Goal: Transaction & Acquisition: Purchase product/service

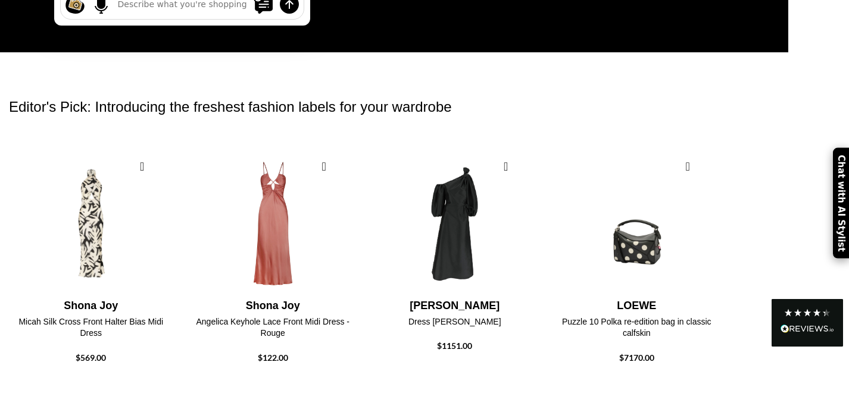
scroll to position [393, 0]
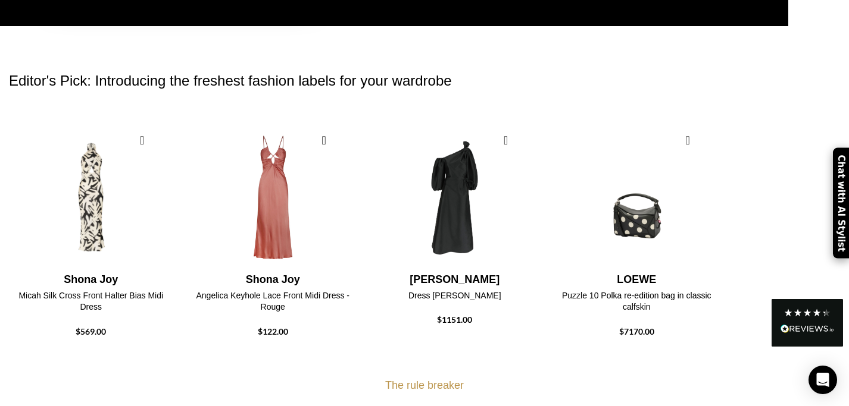
click at [819, 328] on img "Read All Reviews" at bounding box center [807, 329] width 54 height 8
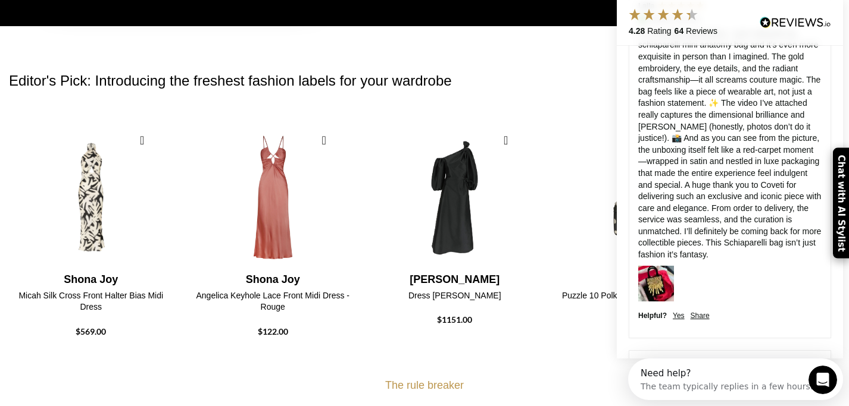
scroll to position [165, 0]
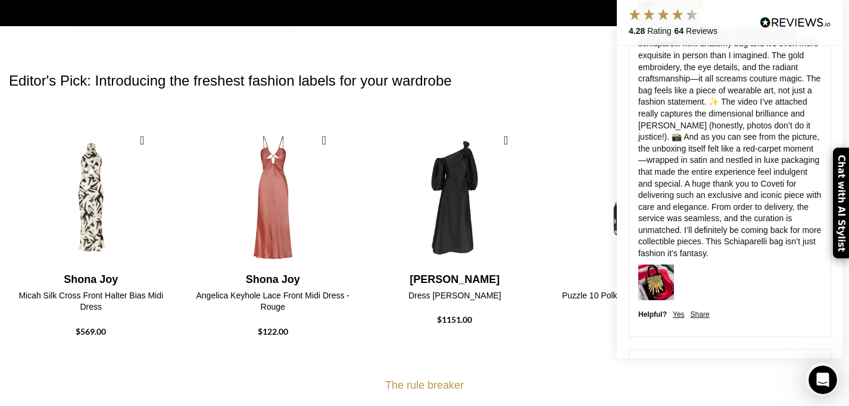
click at [646, 269] on img at bounding box center [656, 283] width 36 height 36
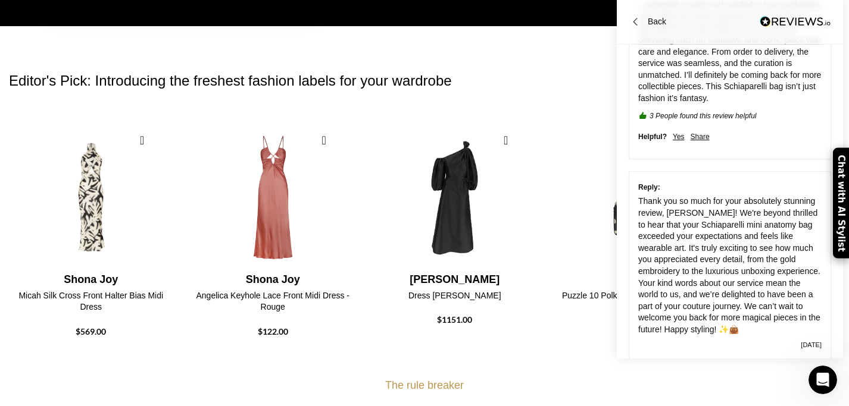
scroll to position [478, 0]
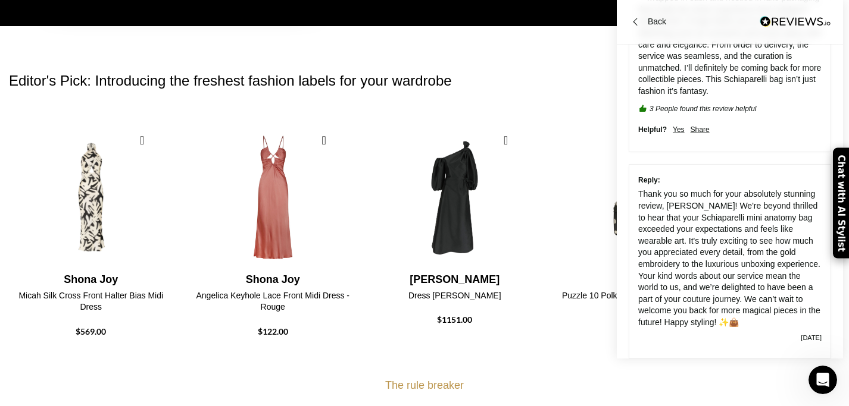
click at [567, 48] on h2 "Editor's Pick: Introducing the freshest fashion labels for your wardrobe" at bounding box center [424, 81] width 831 height 68
click at [630, 19] on div at bounding box center [634, 21] width 13 height 13
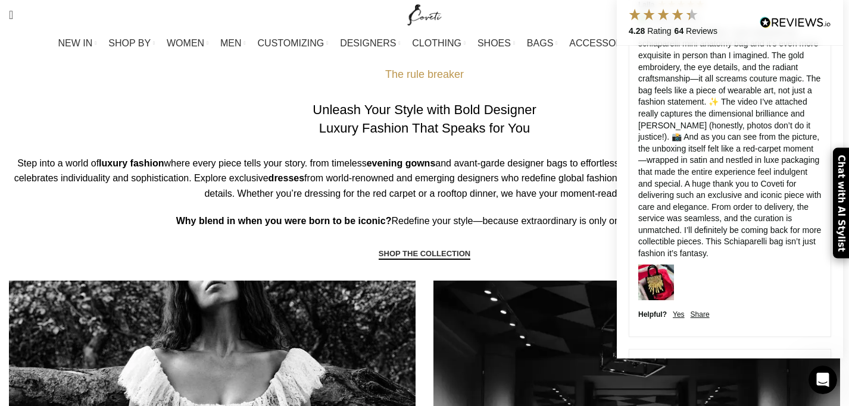
scroll to position [369, 0]
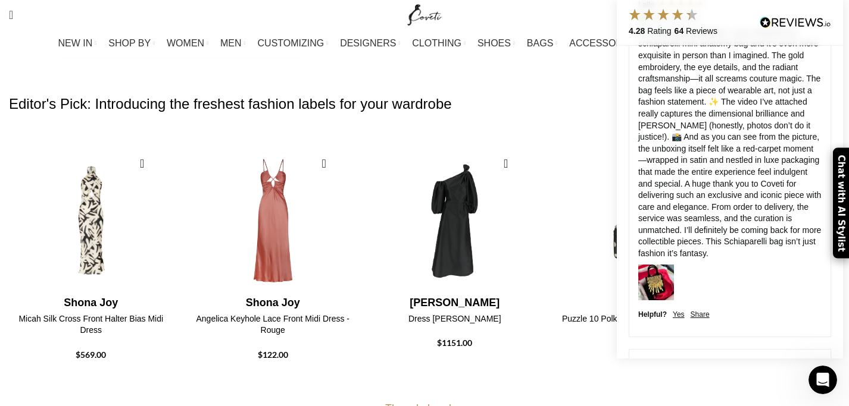
click at [489, 17] on div "0 items $ 0 0 Wishlist Login / Register" at bounding box center [648, 15] width 396 height 30
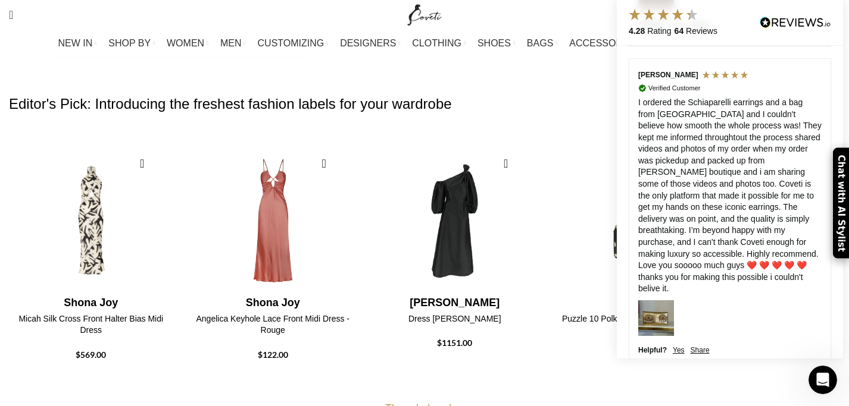
scroll to position [1896, 0]
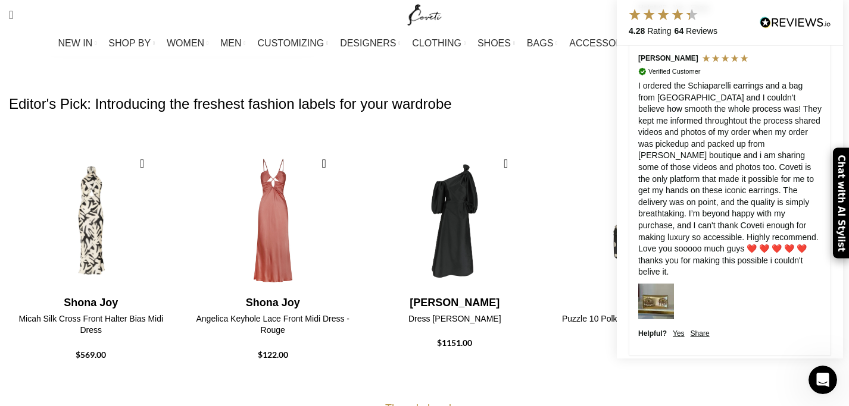
click at [844, 208] on div "Chat with AI Stylist" at bounding box center [840, 203] width 16 height 111
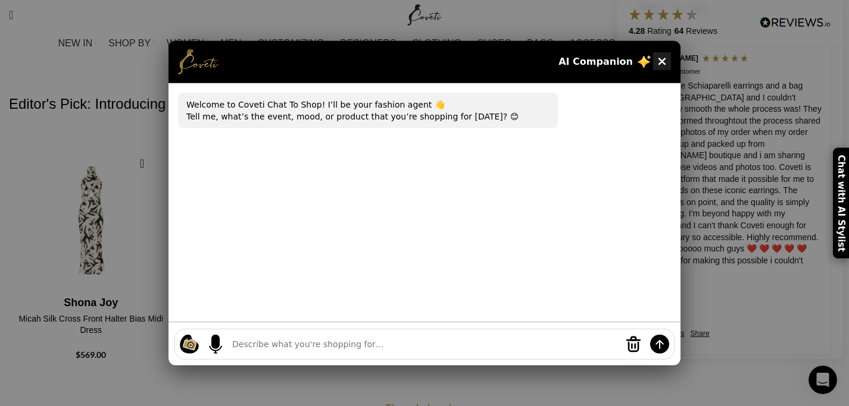
click at [661, 60] on button "×" at bounding box center [662, 61] width 18 height 18
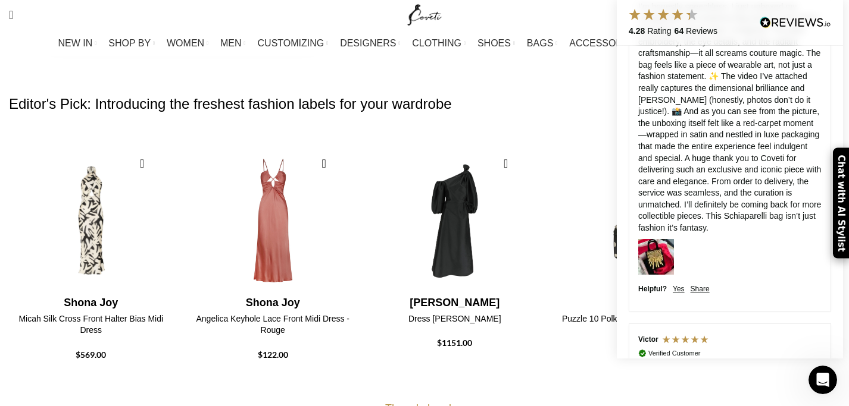
scroll to position [0, 0]
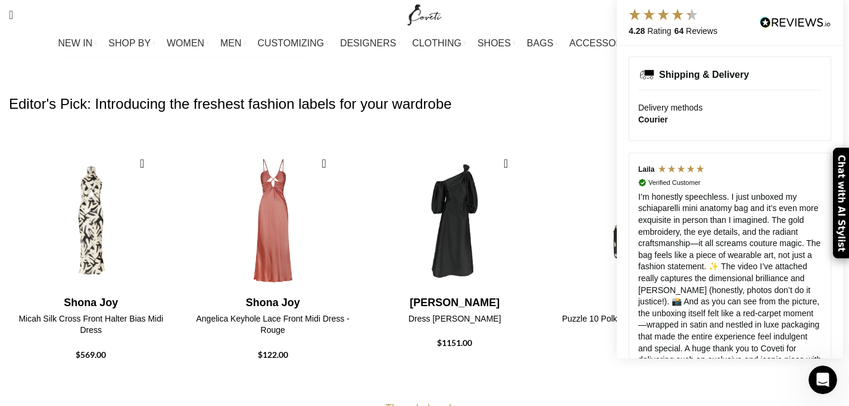
click at [699, 12] on div at bounding box center [664, 15] width 74 height 14
click at [597, 21] on div "0 items $ 0 0 Wishlist Login / Register" at bounding box center [648, 15] width 396 height 30
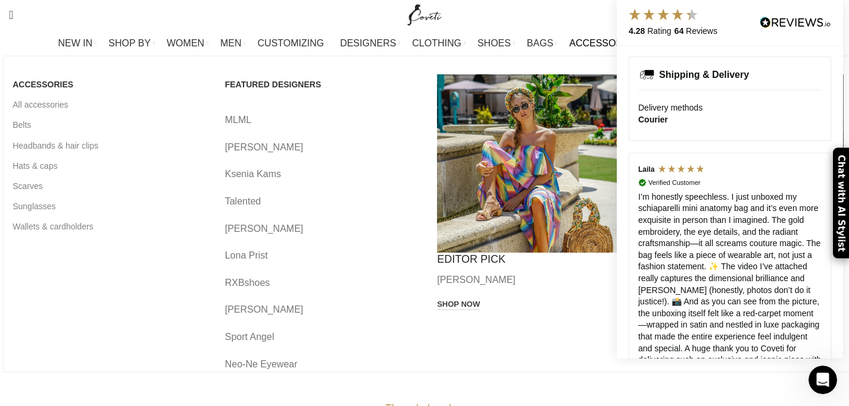
click at [597, 32] on link "ACCESSORIES" at bounding box center [605, 44] width 73 height 24
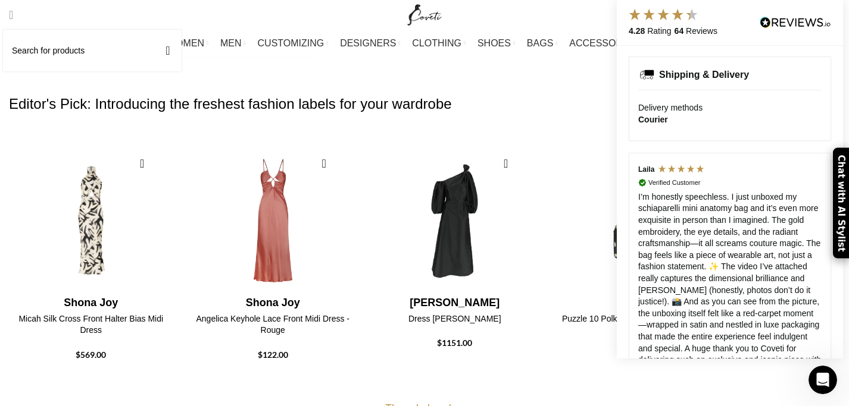
click at [13, 13] on span "Search" at bounding box center [11, 15] width 4 height 12
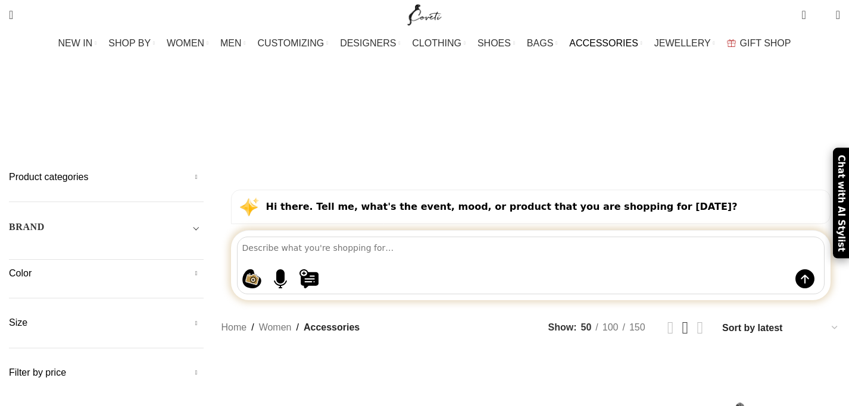
click at [296, 237] on textarea at bounding box center [533, 247] width 582 height 21
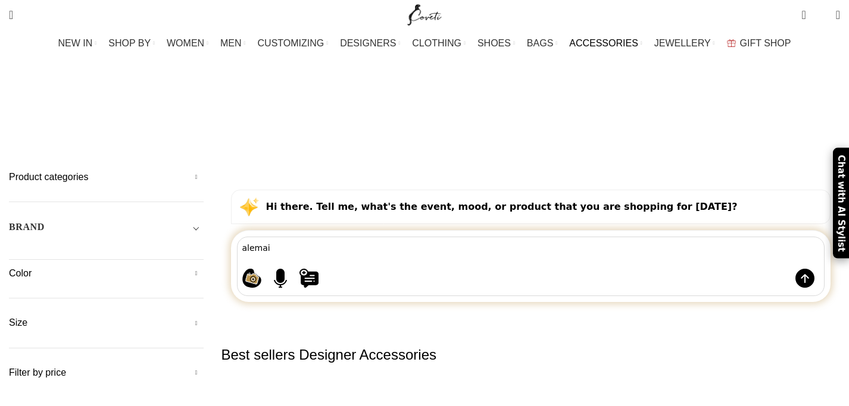
type textarea "alemais"
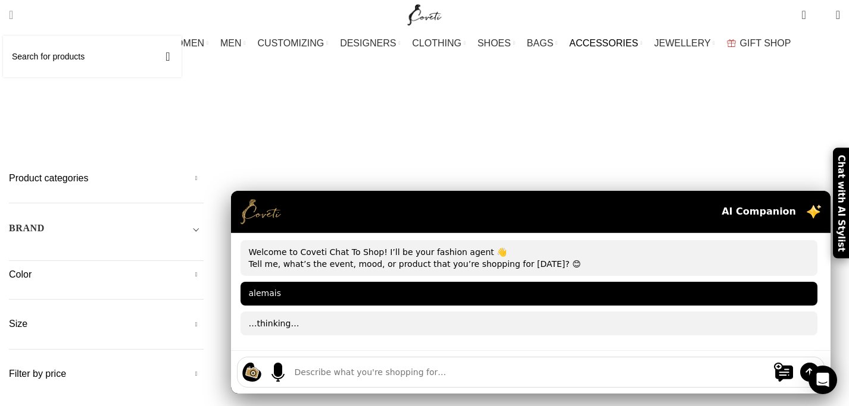
click at [13, 15] on span "Search" at bounding box center [11, 15] width 4 height 12
click at [51, 17] on div "Search Search" at bounding box center [201, 15] width 396 height 30
click at [13, 17] on span "Search" at bounding box center [11, 15] width 4 height 12
click at [43, 57] on input "Search" at bounding box center [92, 57] width 179 height 42
type input "alemais"
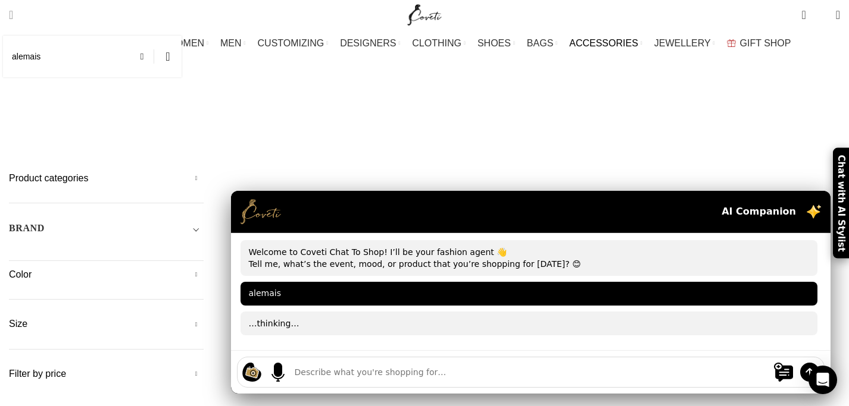
click at [154, 36] on button "Search" at bounding box center [167, 57] width 27 height 42
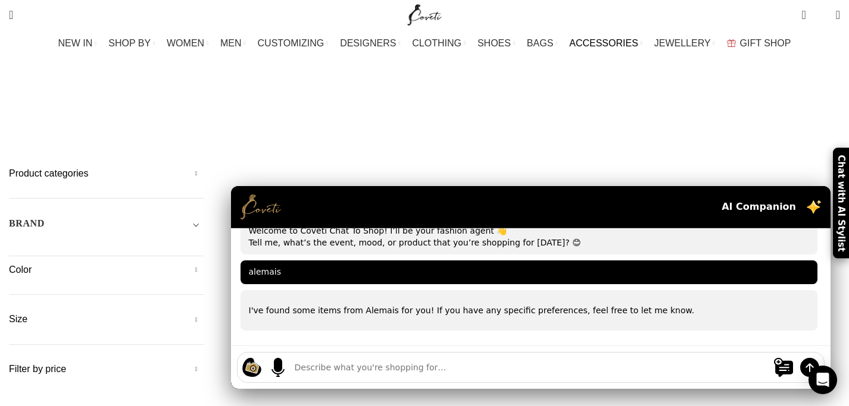
scroll to position [5, 0]
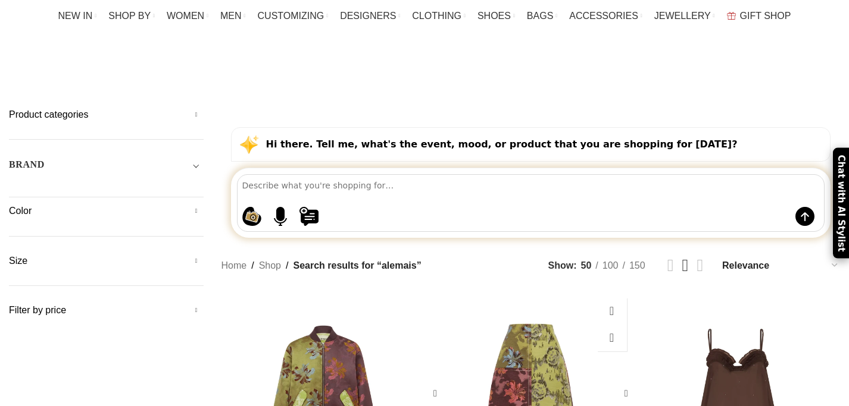
scroll to position [31, 0]
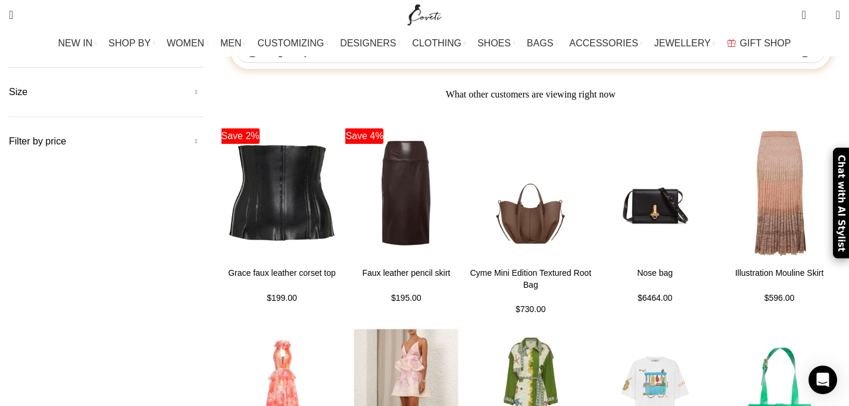
scroll to position [0, 0]
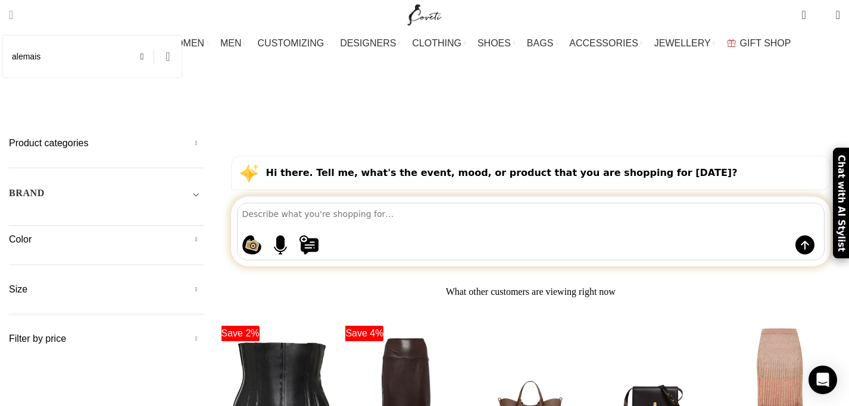
click at [181, 59] on button "Search" at bounding box center [167, 57] width 27 height 42
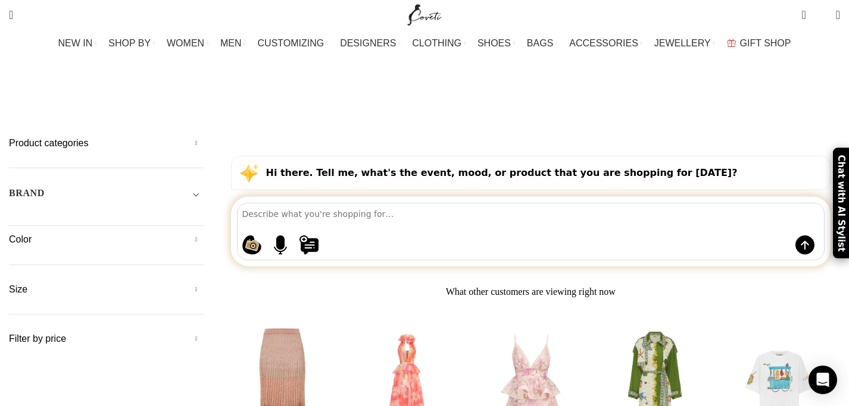
click at [203, 186] on span "Toggle filter" at bounding box center [196, 193] width 14 height 14
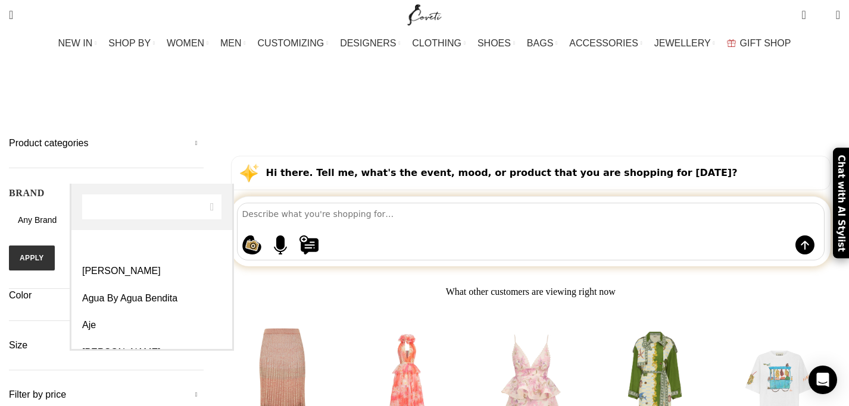
click at [161, 215] on span "Any Brand" at bounding box center [106, 221] width 195 height 12
type input "alemais"
select select "alemais"
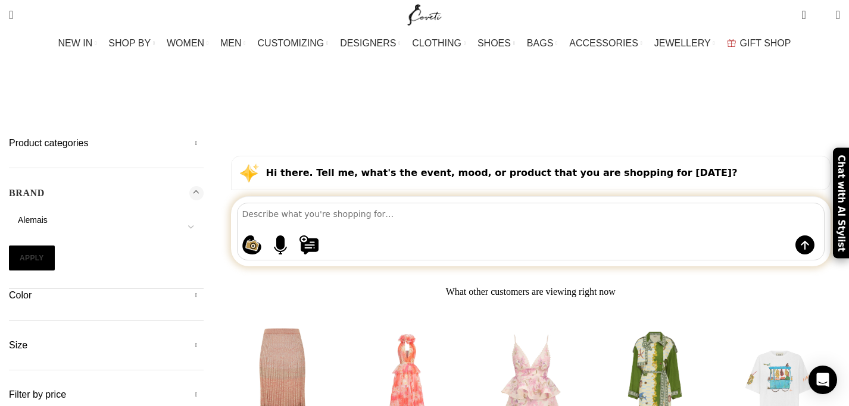
click at [55, 246] on button "Apply" at bounding box center [32, 258] width 46 height 25
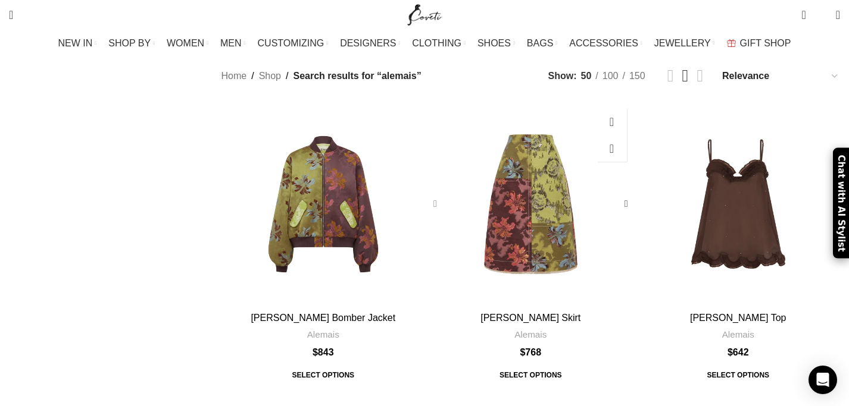
scroll to position [1466, 0]
click at [454, 404] on link "2" at bounding box center [464, 414] width 20 height 20
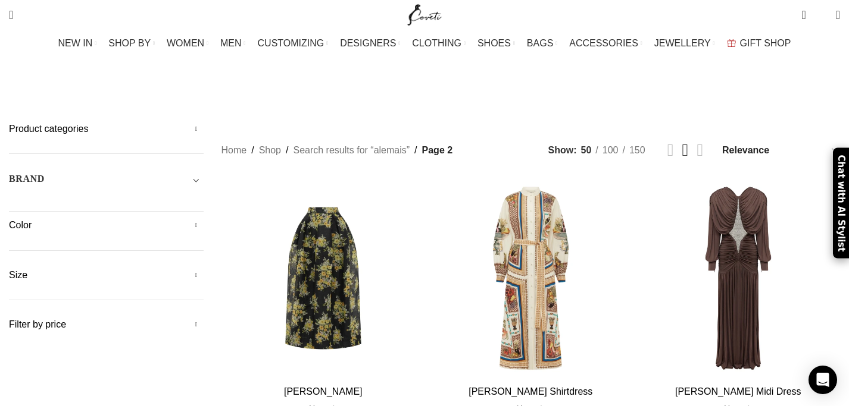
scroll to position [8, 0]
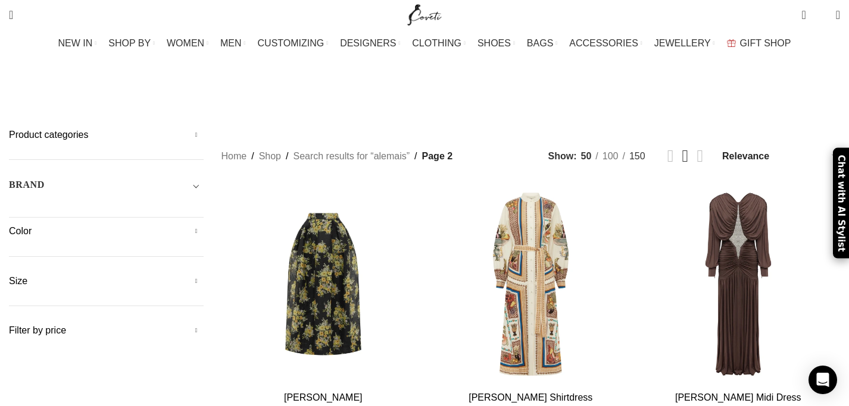
click at [629, 151] on span "150" at bounding box center [637, 156] width 16 height 10
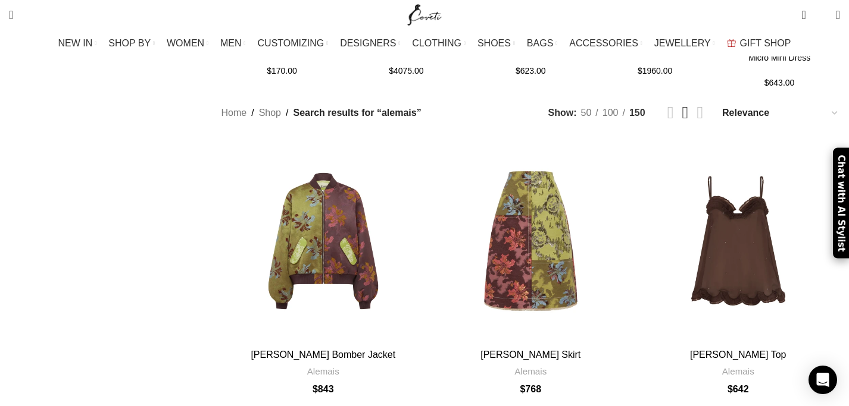
scroll to position [1443, 0]
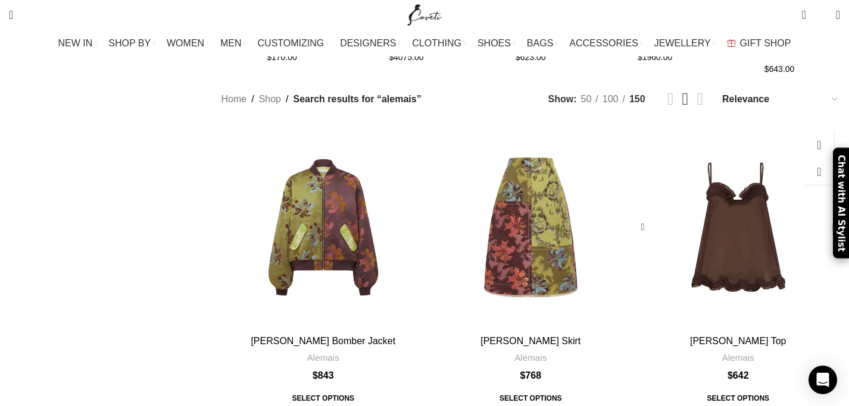
click at [822, 219] on div "Carmelo Silk Top" at bounding box center [831, 228] width 18 height 18
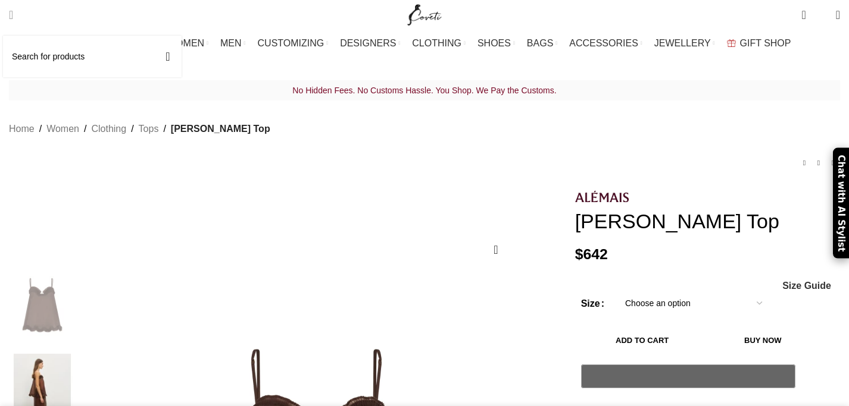
click at [50, 55] on input "Search" at bounding box center [92, 57] width 179 height 42
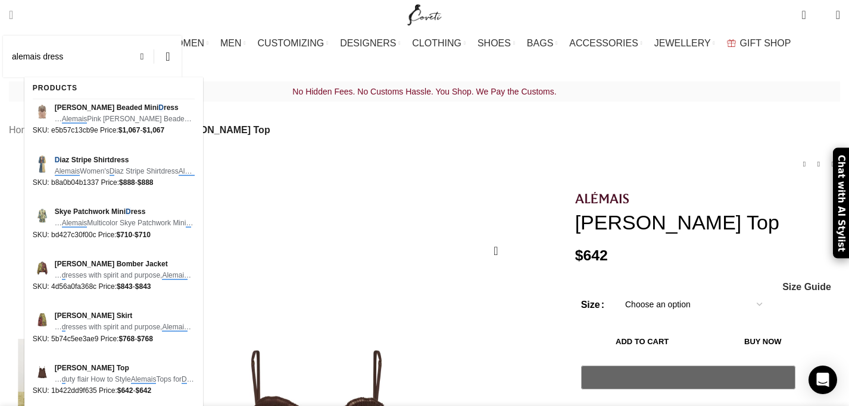
type input "alemais dress"
click at [154, 36] on button "Search" at bounding box center [167, 57] width 27 height 42
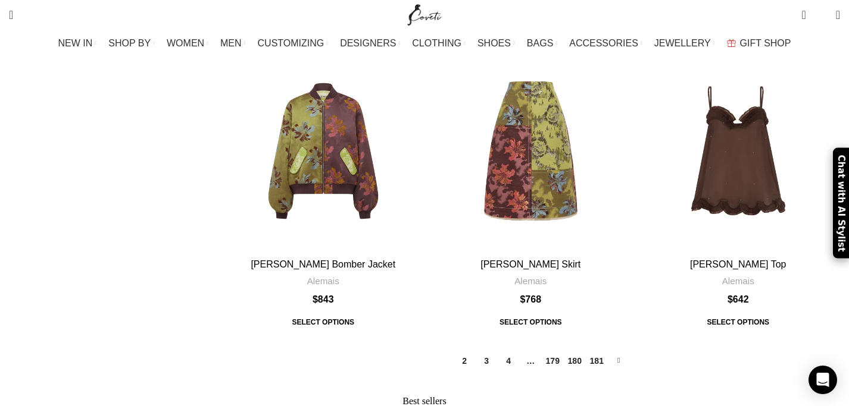
scroll to position [1574, 0]
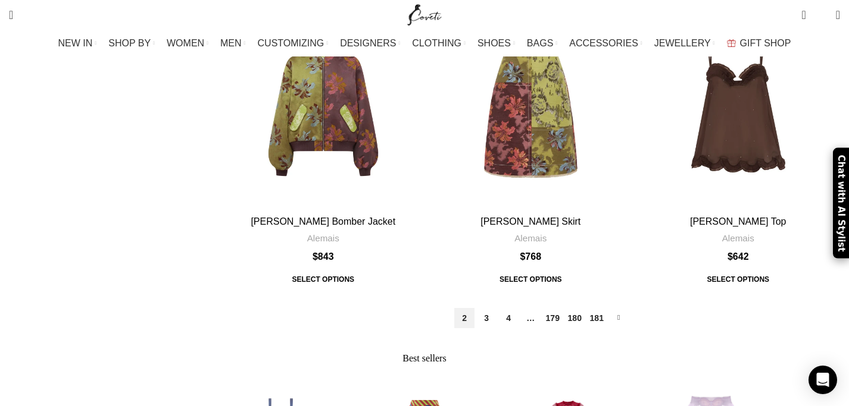
click at [454, 308] on link "2" at bounding box center [464, 318] width 20 height 20
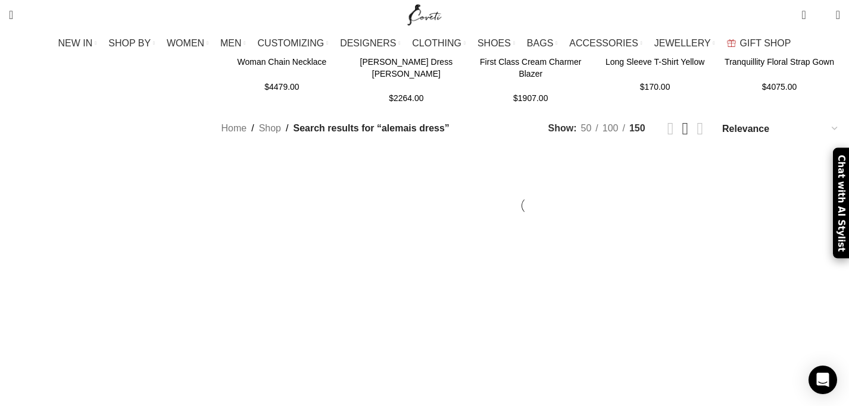
scroll to position [1430, 0]
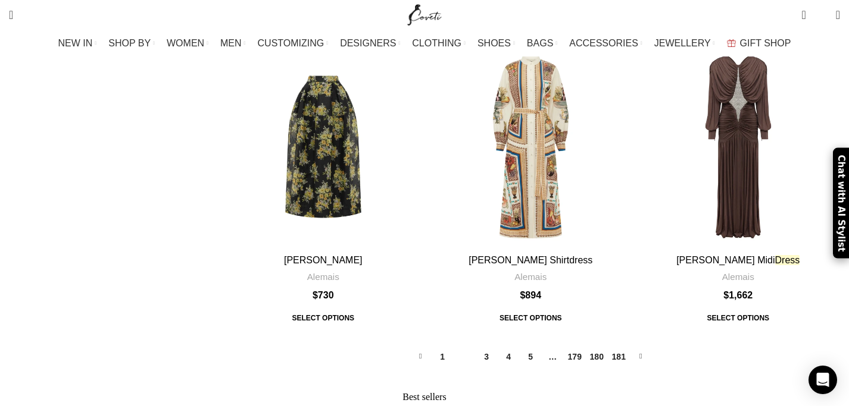
scroll to position [1441, 0]
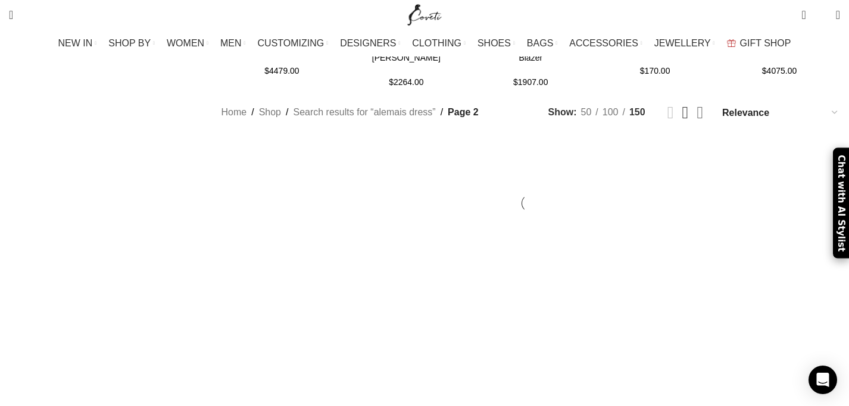
click at [696, 104] on link "Grid view 4" at bounding box center [699, 112] width 7 height 17
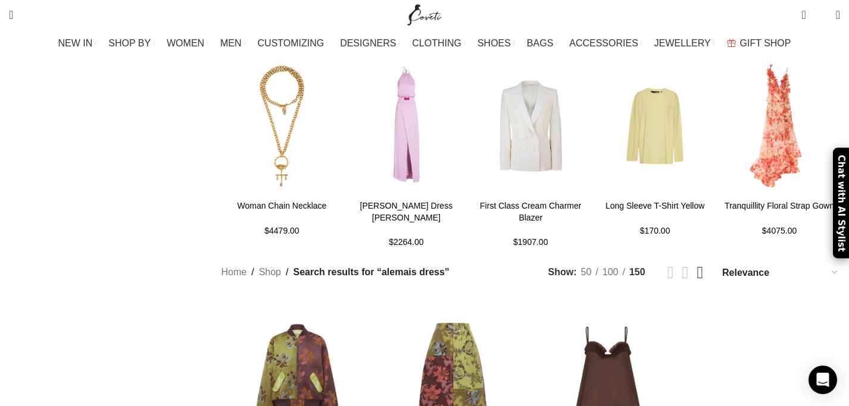
scroll to position [1257, 0]
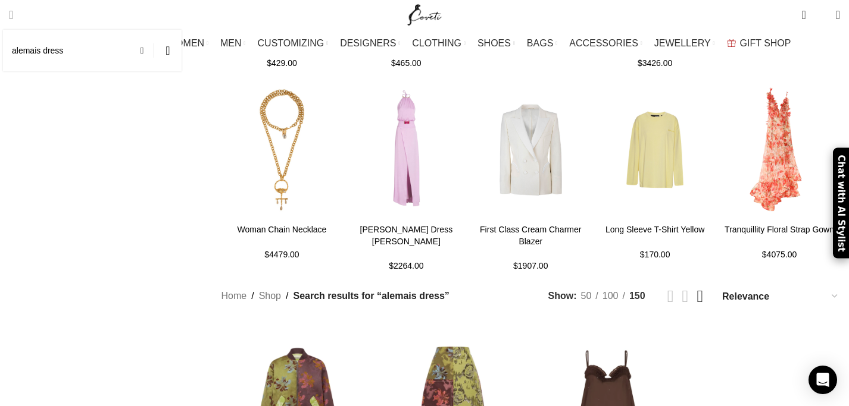
click at [13, 15] on span "Search" at bounding box center [11, 15] width 4 height 12
click at [105, 49] on input "alemais dress" at bounding box center [92, 51] width 179 height 42
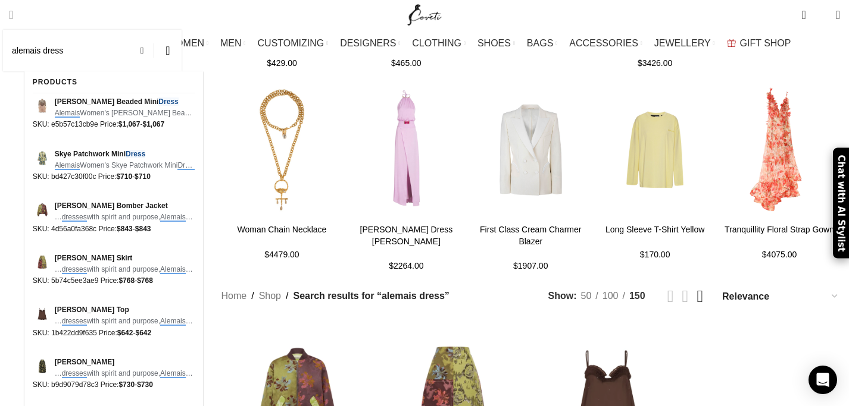
click at [62, 52] on input "alemais dress" at bounding box center [92, 51] width 179 height 42
click at [13, 11] on span "Search" at bounding box center [11, 15] width 4 height 12
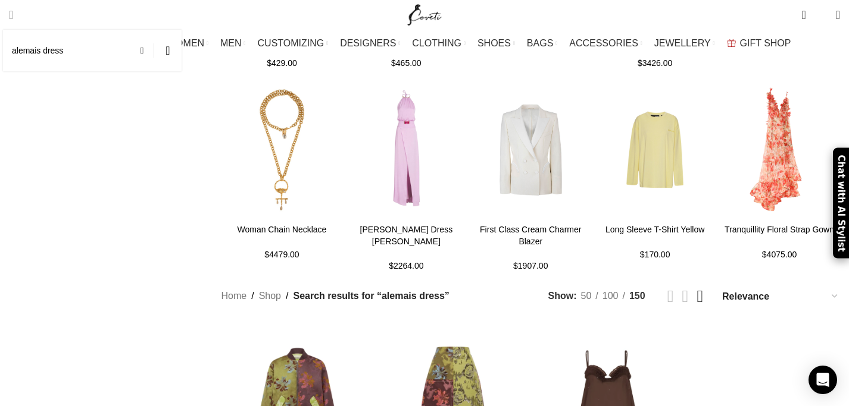
click at [62, 53] on input "alemais dress" at bounding box center [92, 51] width 179 height 42
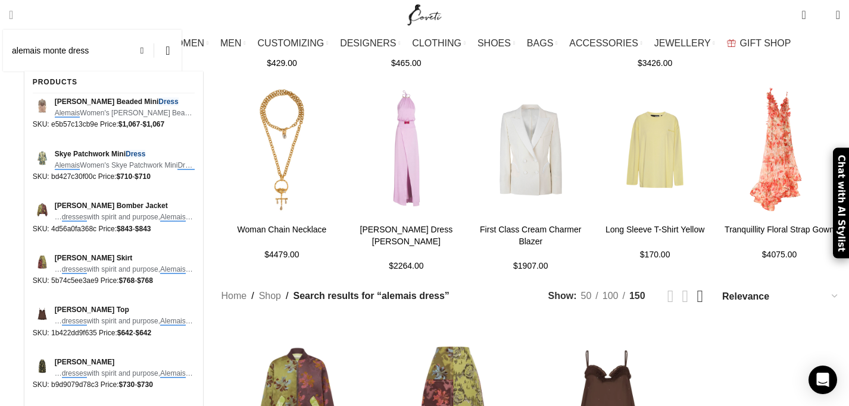
type input "alemais monte dress"
click at [154, 30] on button "Search" at bounding box center [167, 51] width 27 height 42
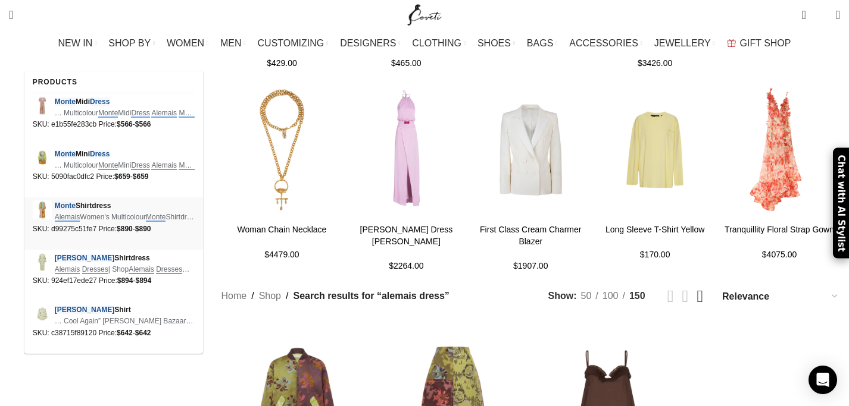
click at [101, 219] on span "Alemais Women's Multicolour Monte Shirtdress Alemais Monte Shirtdress The …" at bounding box center [125, 217] width 140 height 11
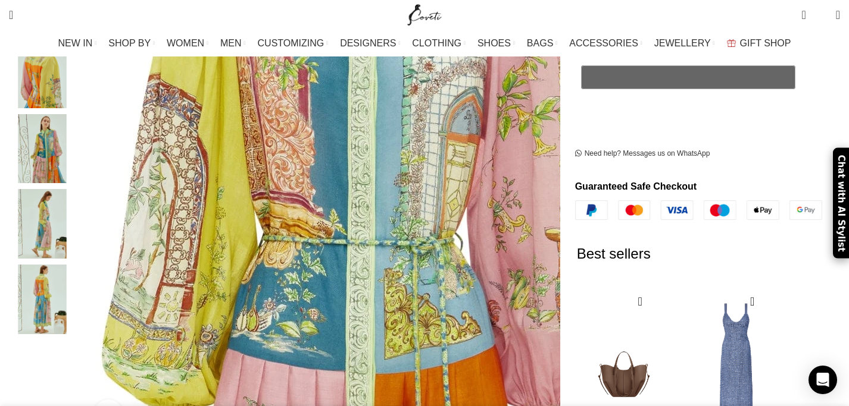
scroll to position [304, 0]
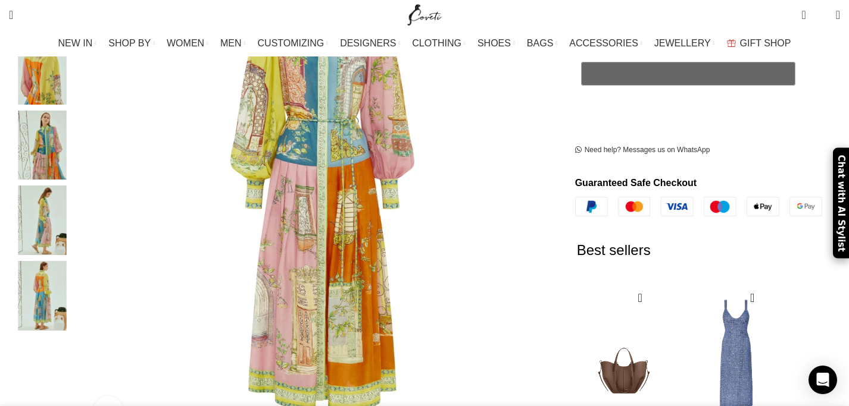
click at [79, 217] on img "4 / 5" at bounding box center [42, 221] width 73 height 70
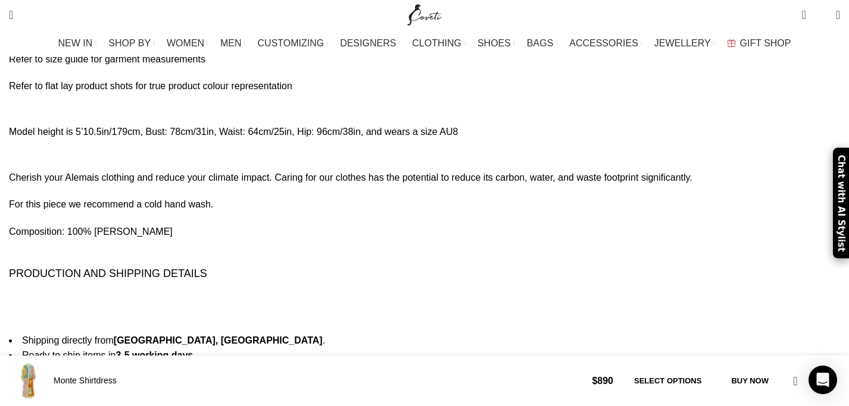
scroll to position [1788, 0]
